Goal: Task Accomplishment & Management: Manage account settings

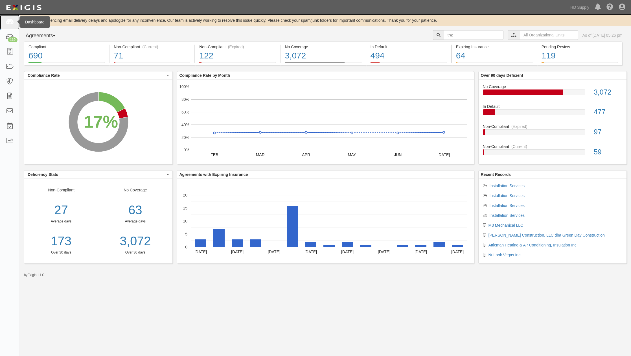
click at [11, 20] on icon at bounding box center [10, 22] width 8 height 6
drag, startPoint x: 458, startPoint y: 34, endPoint x: 424, endPoint y: 35, distance: 34.1
click at [353, 35] on div "tnz" at bounding box center [468, 35] width 71 height 10
type input "matri"
click at [459, 34] on input "text" at bounding box center [474, 35] width 60 height 10
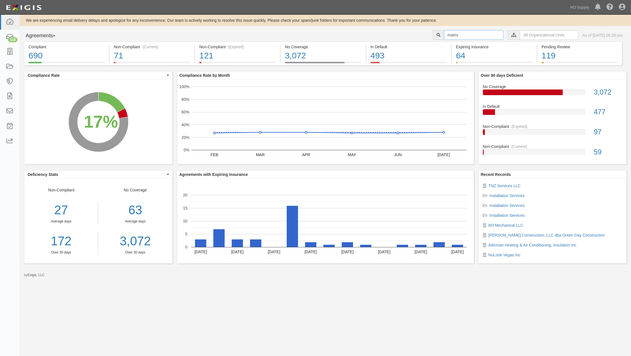
type input "Matrix HVAC, Inc"
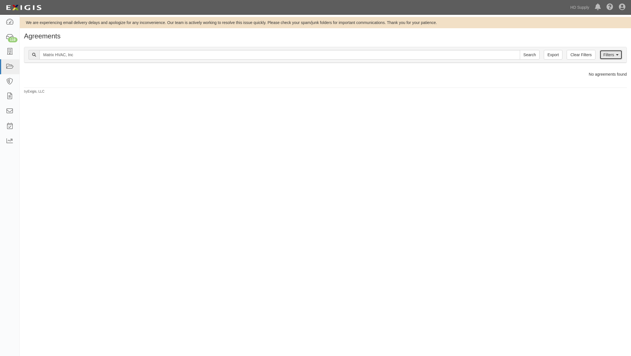
click at [619, 54] on link "Filters" at bounding box center [611, 55] width 23 height 10
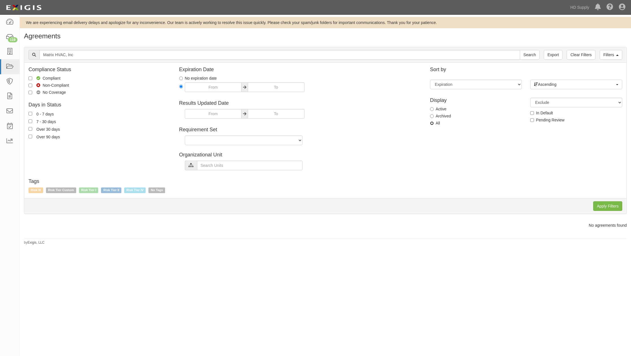
click at [432, 123] on input "All" at bounding box center [432, 123] width 4 height 4
radio input "true"
click at [615, 205] on input "Apply Filters" at bounding box center [607, 206] width 29 height 10
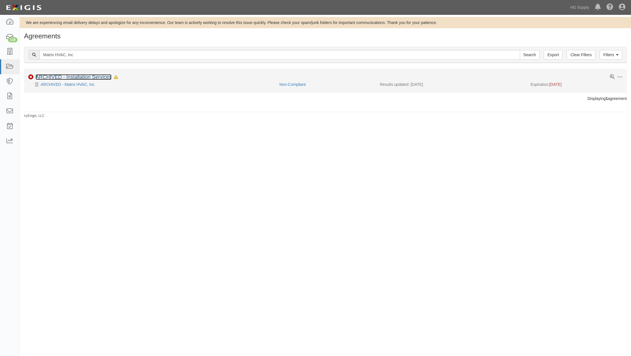
click at [64, 75] on link "ARCHIVED - Installation Services" at bounding box center [74, 77] width 76 height 6
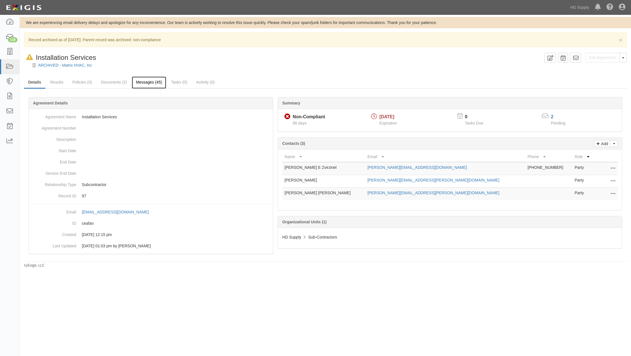
click at [146, 83] on link "Messages (45)" at bounding box center [149, 82] width 35 height 12
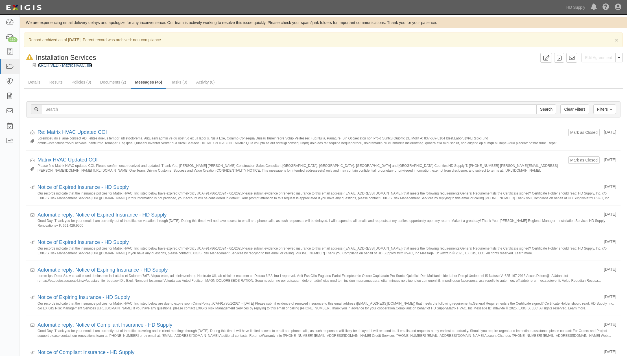
click at [54, 65] on link "ARCHIVED - Matrix HVAC, Inc" at bounding box center [65, 65] width 54 height 5
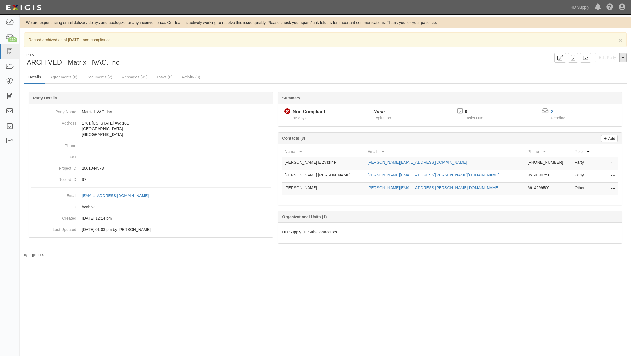
click at [624, 58] on span "button" at bounding box center [623, 57] width 2 height 1
click at [605, 75] on button "Unarchive Party" at bounding box center [604, 76] width 45 height 8
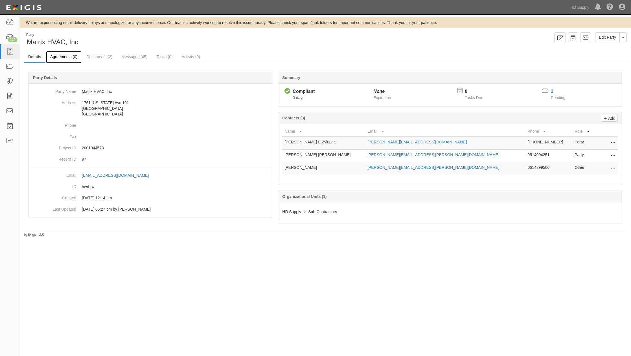
click at [72, 60] on link "Agreements (0)" at bounding box center [64, 57] width 36 height 12
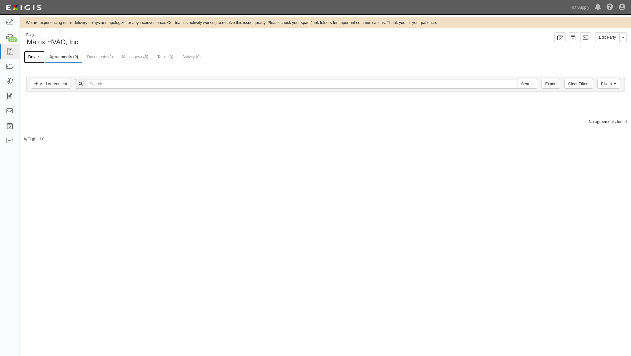
click at [40, 57] on link "Details" at bounding box center [34, 57] width 21 height 12
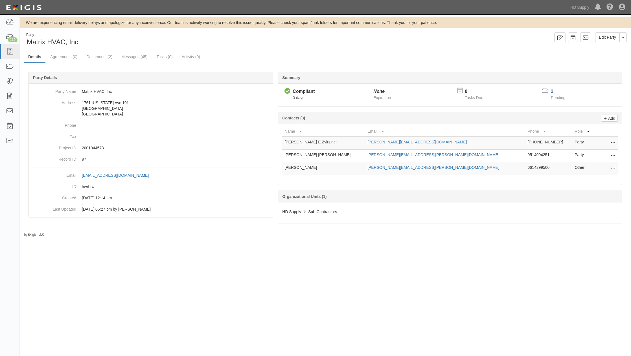
click at [550, 95] on div "Pending" at bounding box center [562, 98] width 26 height 6
click at [552, 90] on link "2" at bounding box center [552, 91] width 3 height 5
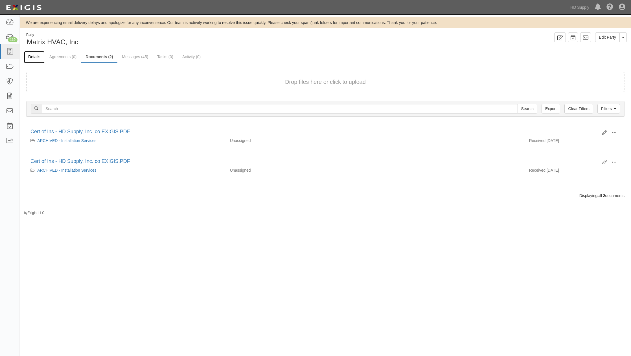
click at [32, 58] on link "Details" at bounding box center [34, 57] width 21 height 12
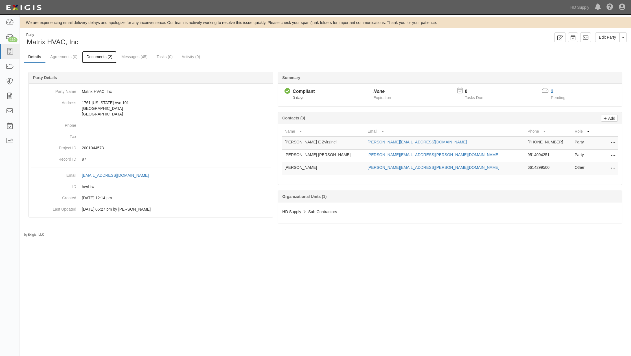
click at [102, 58] on link "Documents (2)" at bounding box center [99, 57] width 34 height 12
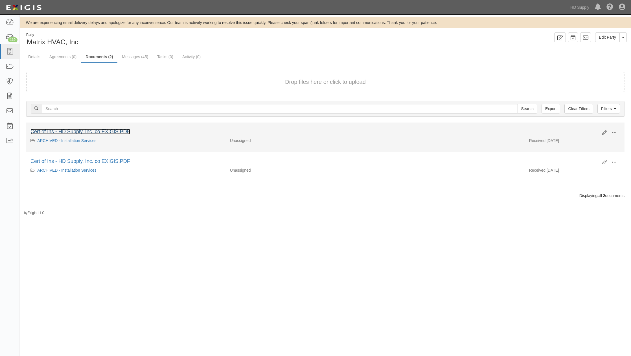
click at [81, 133] on link "Cert of Ins - HD Supply, Inc. co EXIGIS.PDF" at bounding box center [80, 132] width 100 height 6
